Goal: Task Accomplishment & Management: Manage account settings

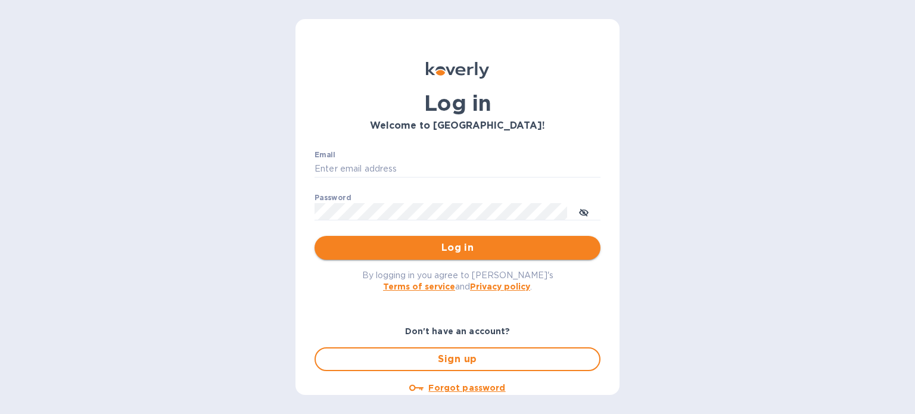
type input "[PERSON_NAME][EMAIL_ADDRESS][DOMAIN_NAME]"
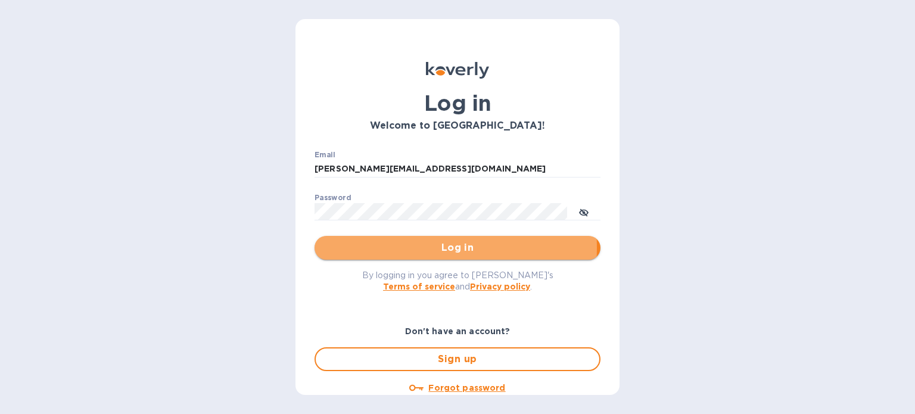
click at [406, 247] on span "Log in" at bounding box center [457, 248] width 267 height 14
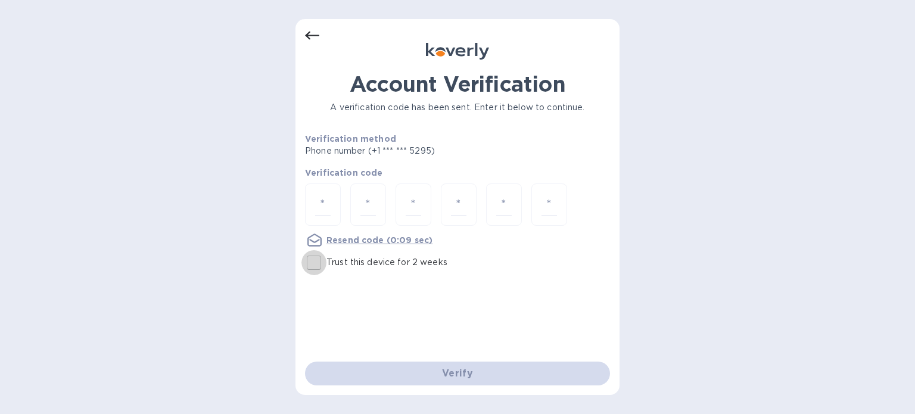
click at [315, 263] on input "Trust this device for 2 weeks" at bounding box center [314, 262] width 25 height 25
checkbox input "true"
click at [325, 206] on input "number" at bounding box center [322, 205] width 15 height 22
type input "8"
type input "2"
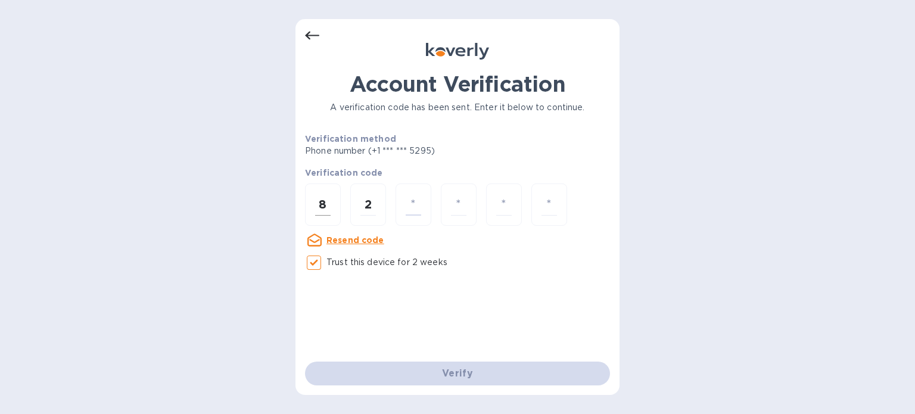
type input "4"
type input "8"
type input "0"
type input "7"
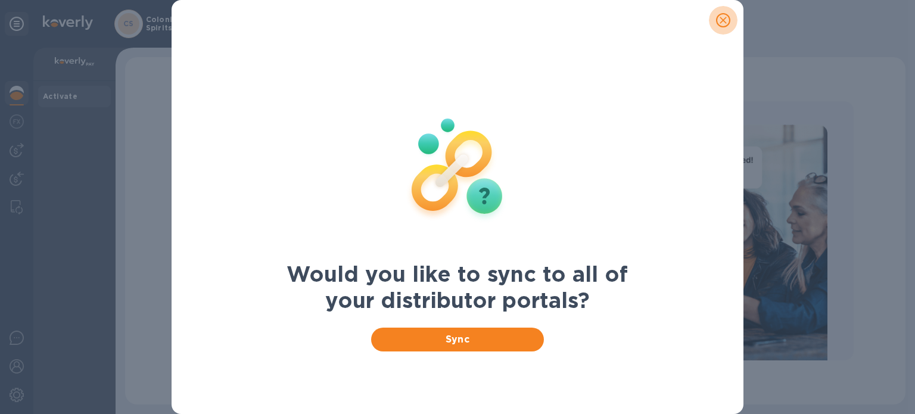
click at [720, 21] on icon "close" at bounding box center [724, 20] width 12 height 12
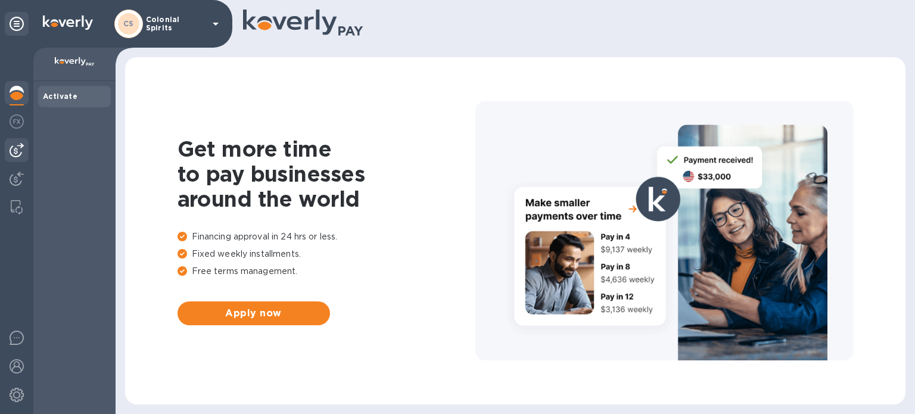
click at [23, 149] on img at bounding box center [17, 150] width 14 height 14
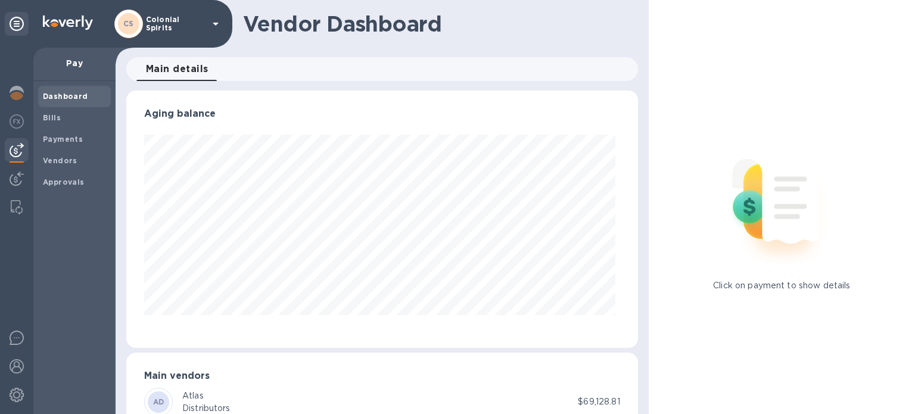
scroll to position [257, 507]
click at [66, 111] on div "Bills" at bounding box center [74, 117] width 73 height 21
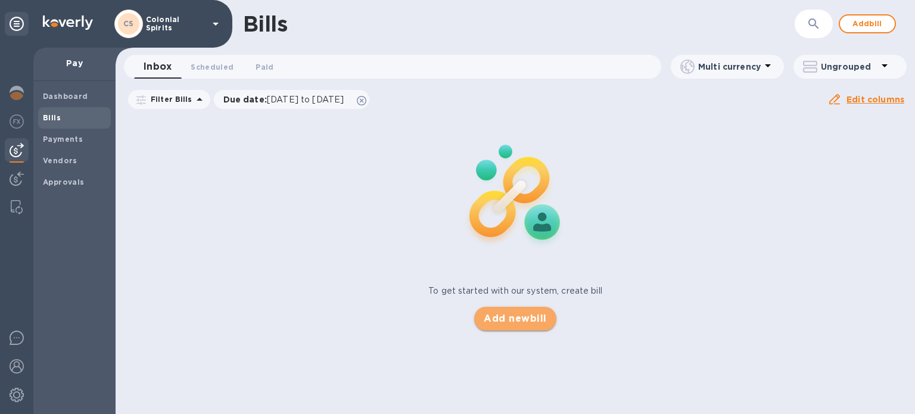
click at [493, 325] on span "Add new bill" at bounding box center [515, 319] width 63 height 14
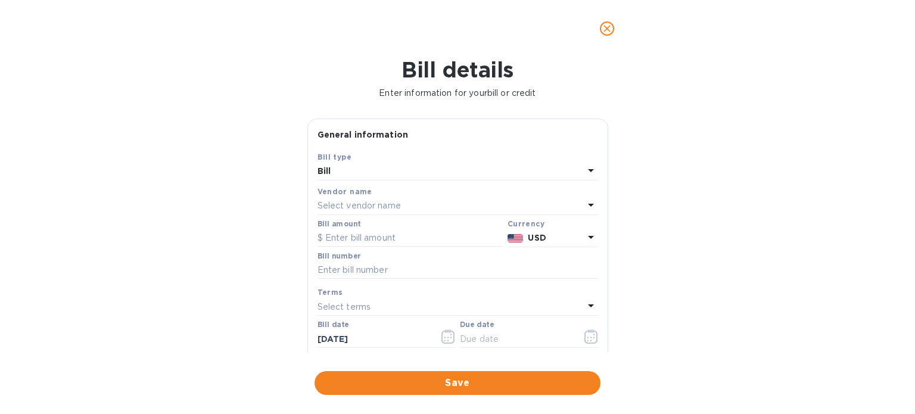
click at [586, 172] on icon at bounding box center [591, 170] width 14 height 14
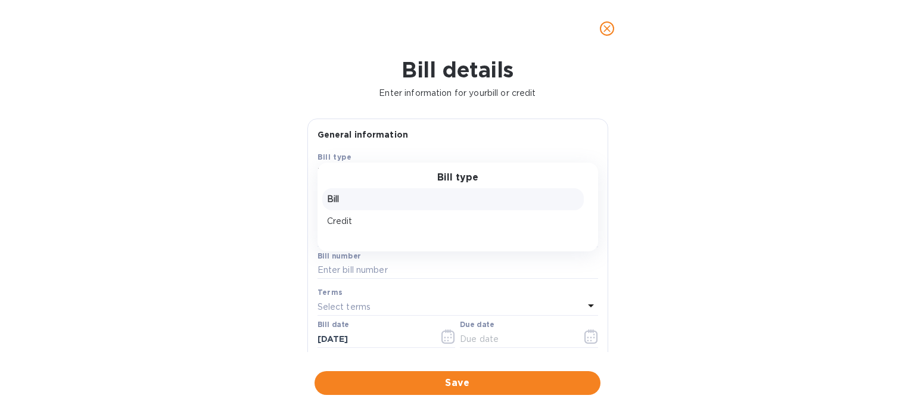
click at [586, 172] on div "Bill type" at bounding box center [458, 177] width 281 height 11
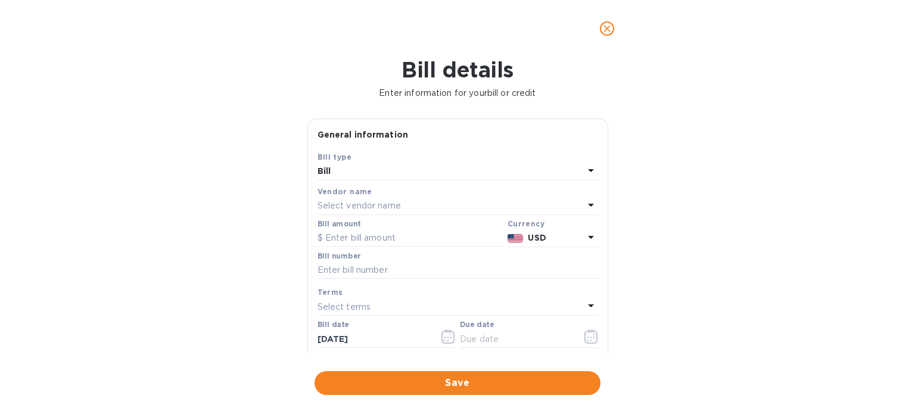
click at [691, 179] on div "Bill details Enter information for your bill or credit General information Save…" at bounding box center [457, 235] width 915 height 357
click at [576, 197] on div "Vendor name" at bounding box center [458, 191] width 281 height 13
click at [585, 206] on icon at bounding box center [591, 205] width 14 height 14
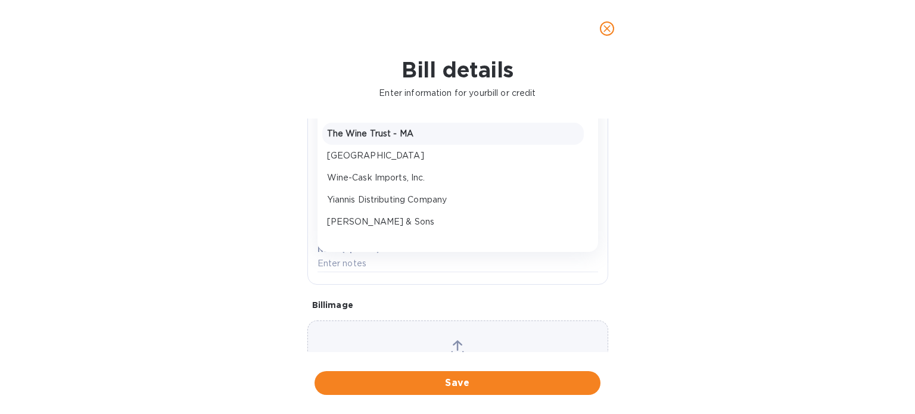
scroll to position [152, 0]
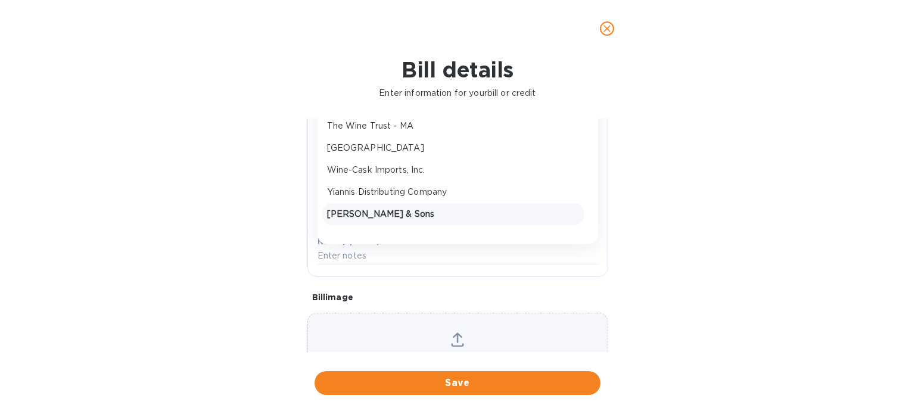
click at [381, 209] on p "Zall & Sons" at bounding box center [453, 214] width 252 height 13
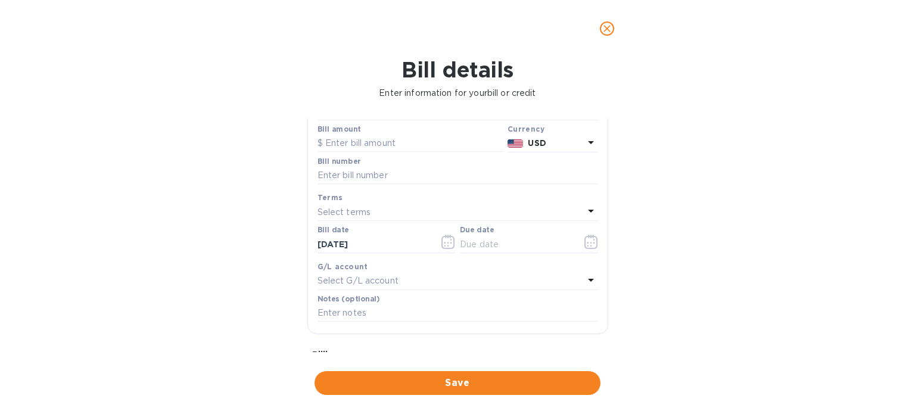
scroll to position [74, 0]
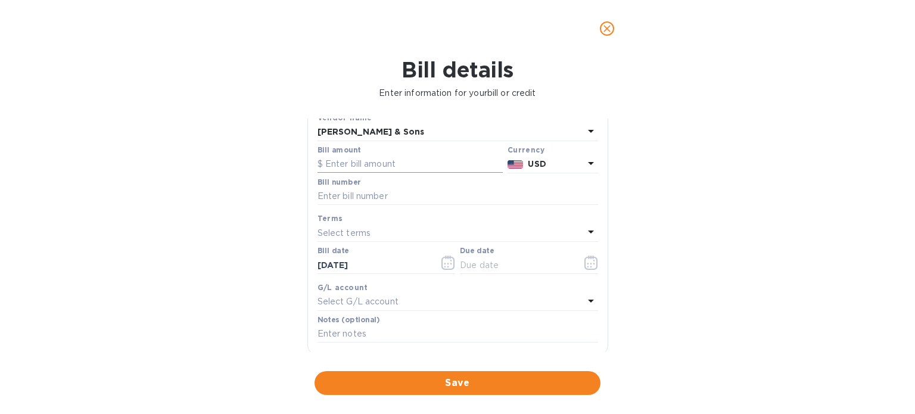
click at [369, 160] on input "text" at bounding box center [410, 165] width 185 height 18
type input "2,998.34"
click at [438, 192] on input "text" at bounding box center [458, 197] width 281 height 18
type input "215478"
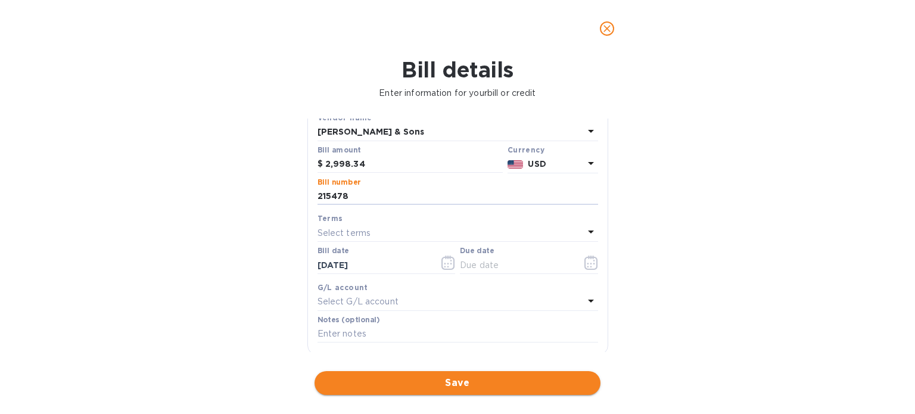
click at [488, 376] on span "Save" at bounding box center [457, 383] width 267 height 14
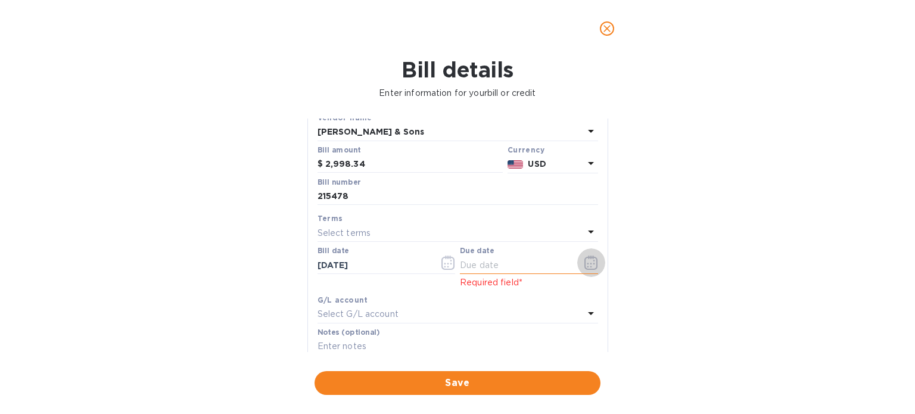
click at [586, 260] on icon "button" at bounding box center [592, 263] width 14 height 14
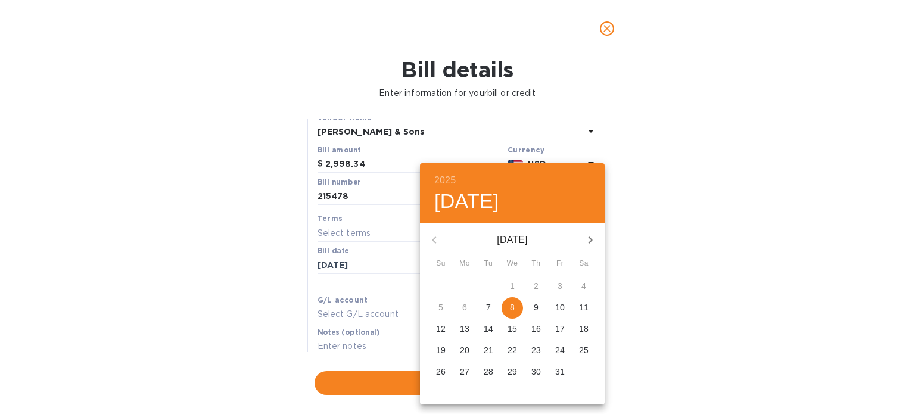
click at [538, 309] on p "9" at bounding box center [536, 308] width 5 height 12
type input "10/09/2025"
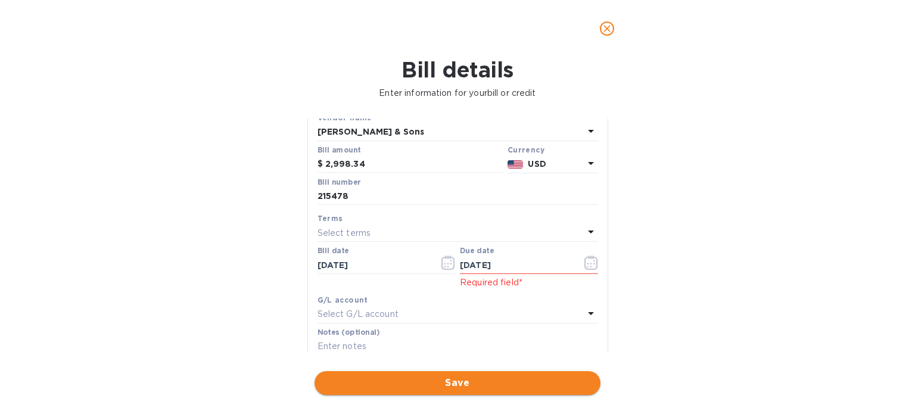
click at [443, 387] on span "Save" at bounding box center [457, 383] width 267 height 14
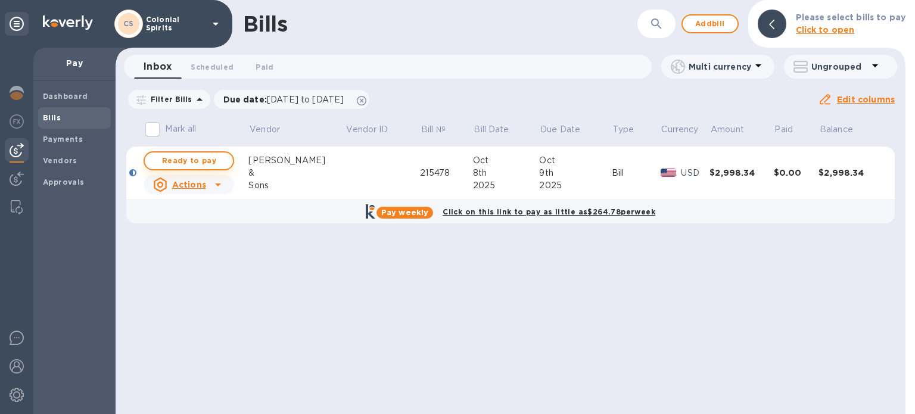
click at [204, 161] on span "Ready to pay" at bounding box center [188, 161] width 69 height 14
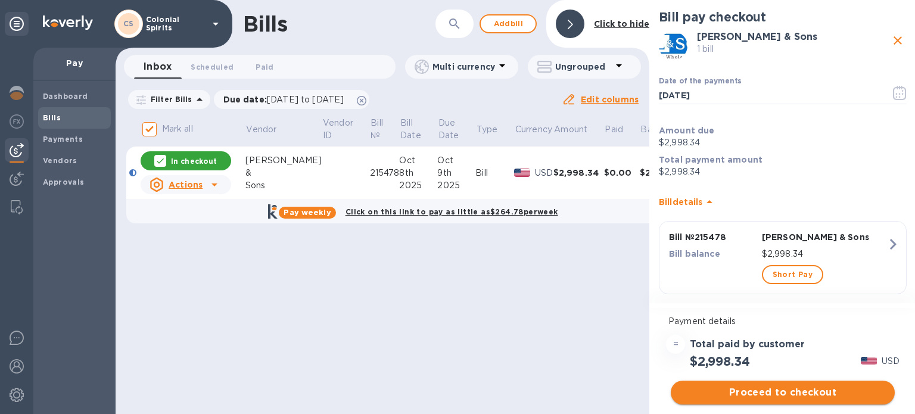
click at [732, 385] on button "Proceed to checkout" at bounding box center [783, 393] width 224 height 24
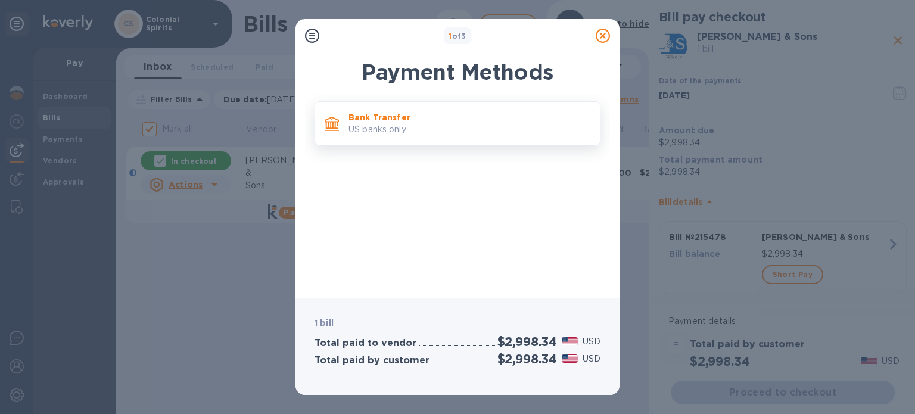
click at [463, 122] on p "Bank Transfer" at bounding box center [470, 117] width 242 height 12
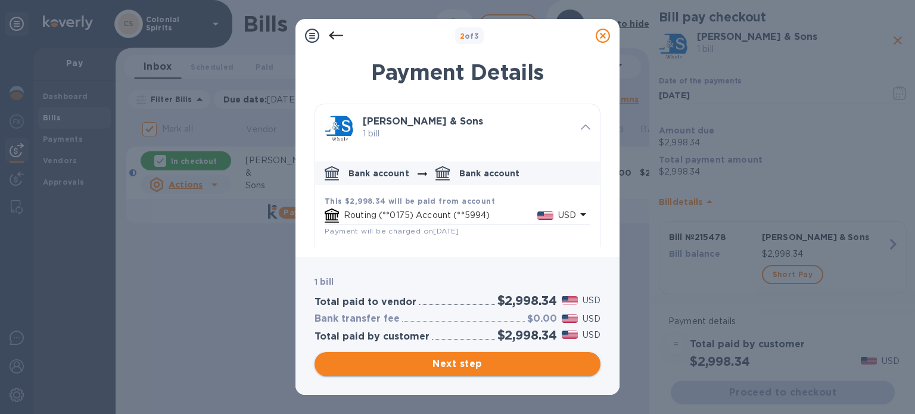
click at [452, 357] on span "Next step" at bounding box center [457, 364] width 267 height 14
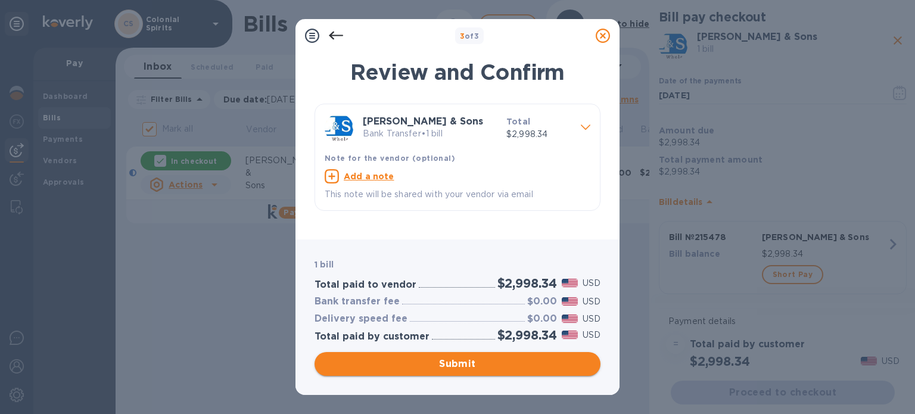
click at [452, 357] on span "Submit" at bounding box center [457, 364] width 267 height 14
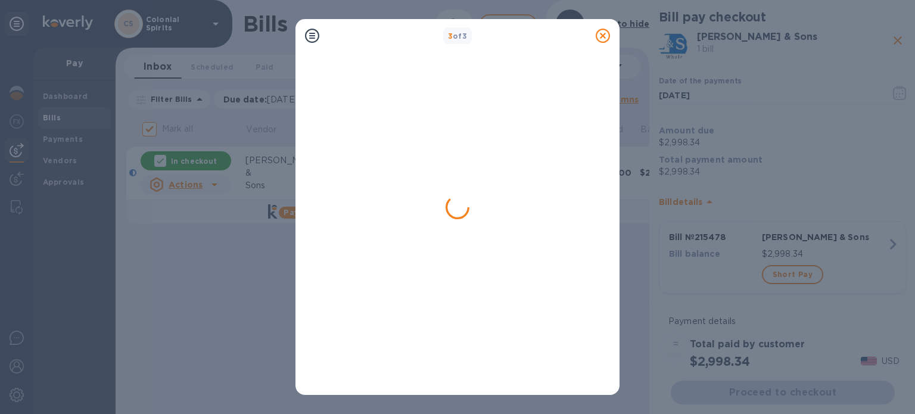
checkbox input "false"
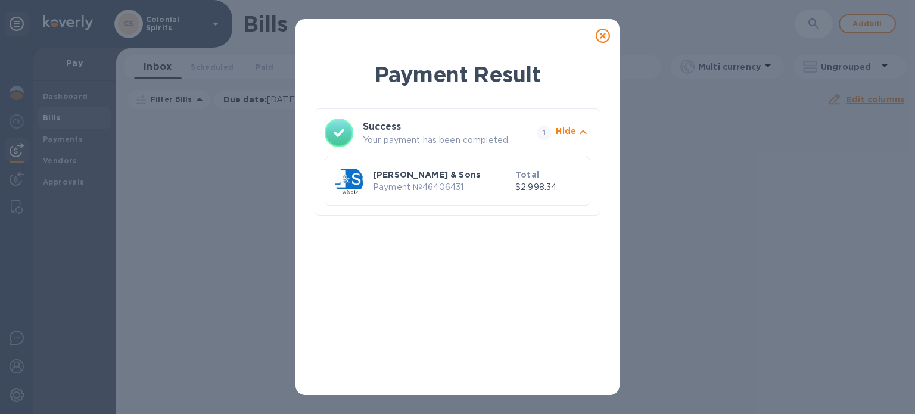
click at [605, 35] on icon at bounding box center [603, 36] width 14 height 14
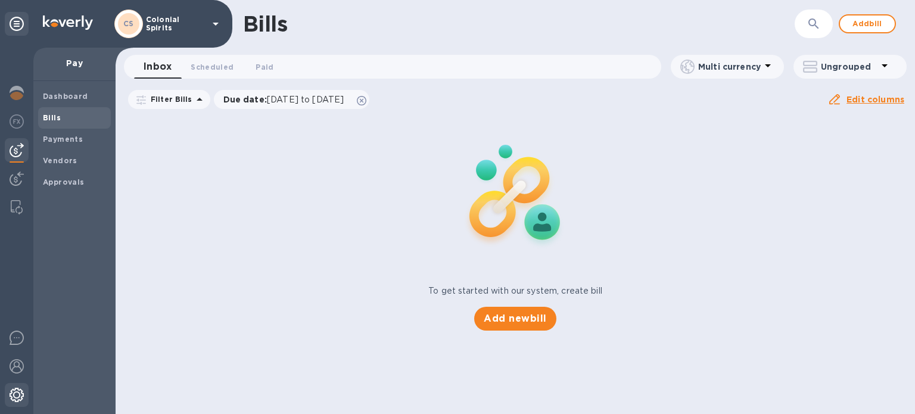
click at [14, 398] on img at bounding box center [17, 395] width 14 height 14
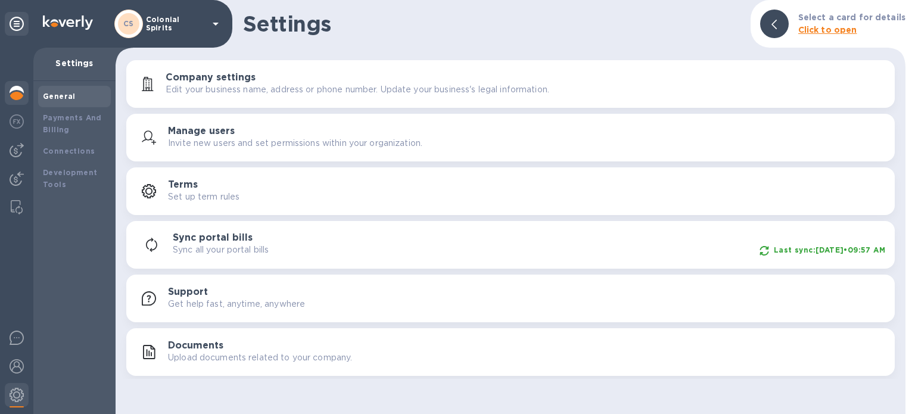
click at [21, 86] on img at bounding box center [17, 93] width 14 height 14
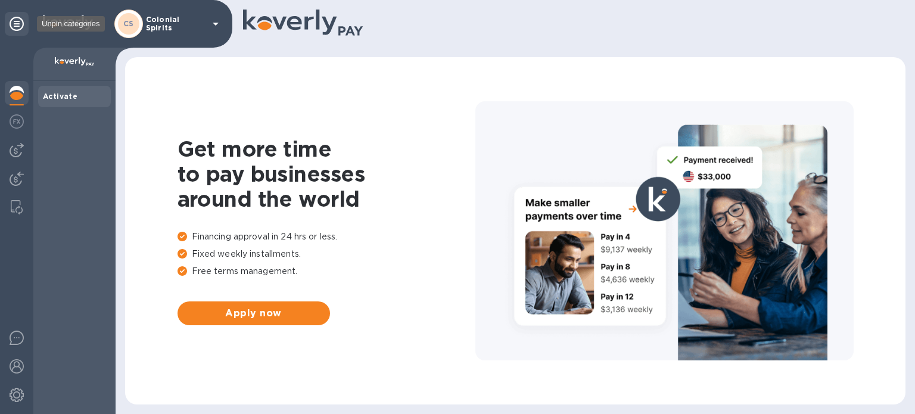
click at [14, 23] on icon at bounding box center [17, 24] width 14 height 14
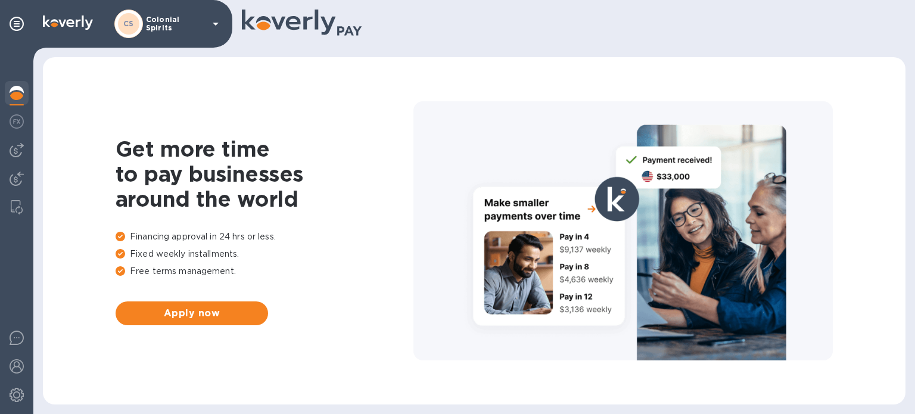
click at [210, 24] on icon at bounding box center [216, 24] width 14 height 14
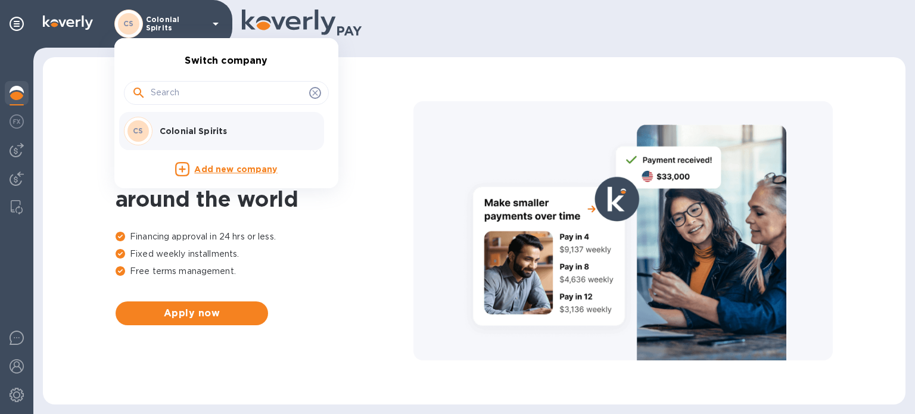
click at [5, 30] on div at bounding box center [457, 207] width 915 height 414
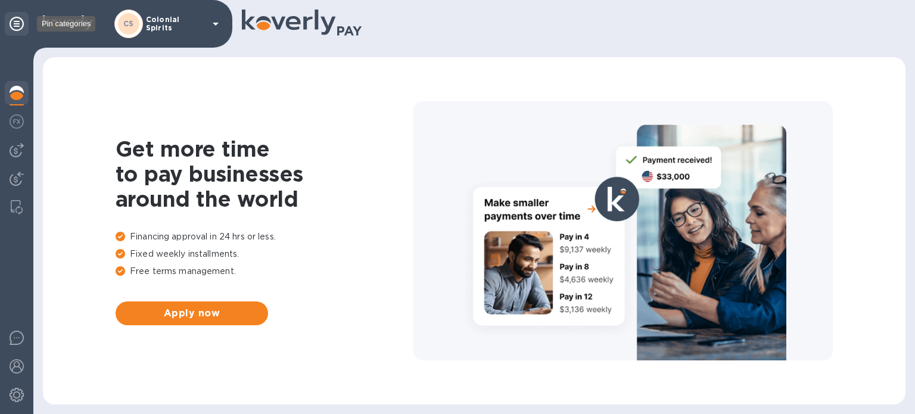
click at [24, 18] on div at bounding box center [17, 24] width 24 height 24
click at [24, 17] on div at bounding box center [17, 24] width 24 height 24
click at [67, 221] on div "Get more time to pay businesses around the world Financing approval in 24 hrs o…" at bounding box center [474, 231] width 839 height 324
click at [24, 24] on div at bounding box center [17, 24] width 24 height 24
click at [71, 20] on img at bounding box center [68, 22] width 50 height 14
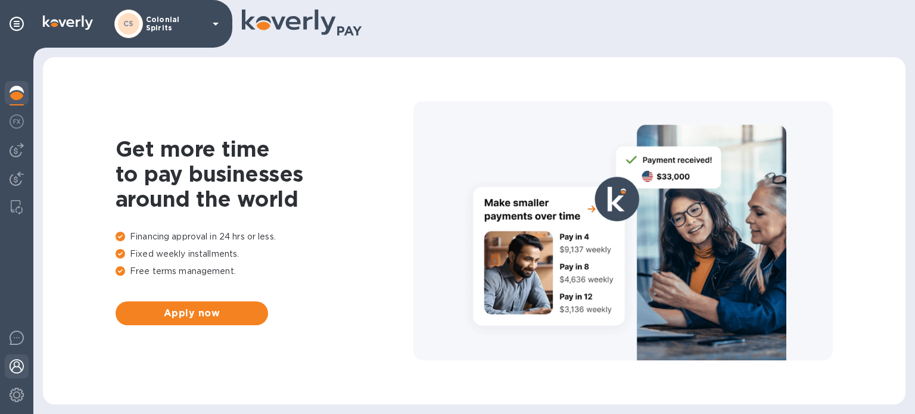
click at [19, 370] on img at bounding box center [17, 366] width 14 height 14
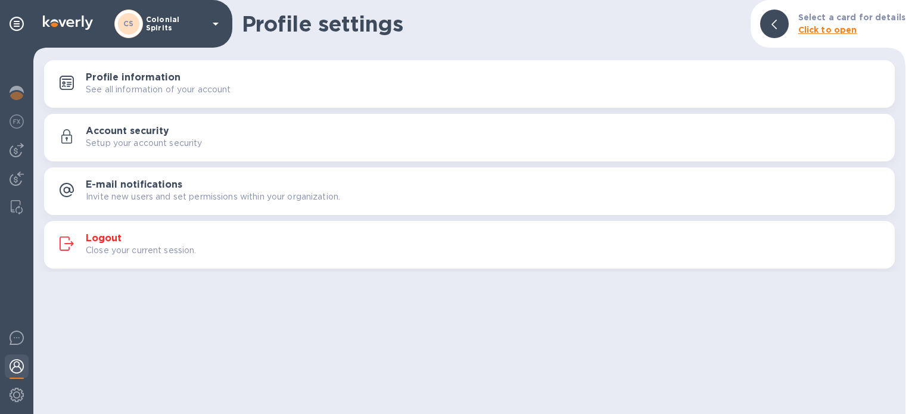
click at [112, 252] on p "Close your current session." at bounding box center [141, 250] width 111 height 13
